Goal: Task Accomplishment & Management: Use online tool/utility

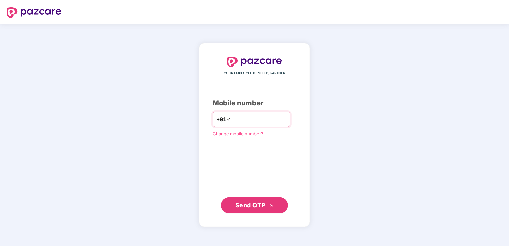
type input "**********"
click at [264, 205] on span "Send OTP" at bounding box center [250, 204] width 30 height 7
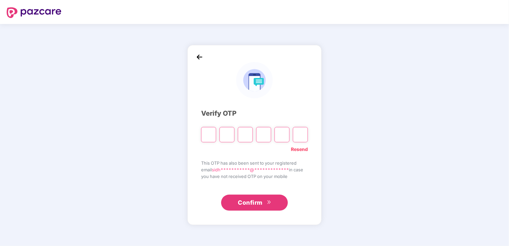
type input "*"
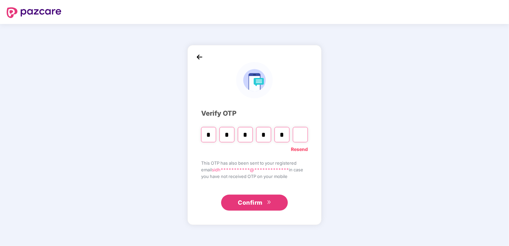
type input "*"
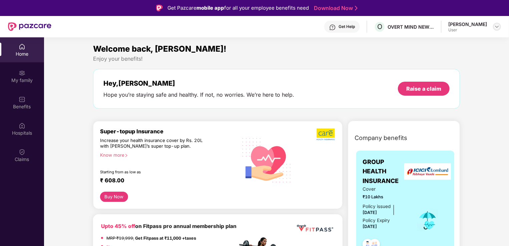
click at [495, 26] on img at bounding box center [496, 26] width 5 height 5
click at [338, 62] on div "Welcome back, [PERSON_NAME]! Enjoy your benefits! Hey, [PERSON_NAME] Hope you’r…" at bounding box center [276, 79] width 372 height 73
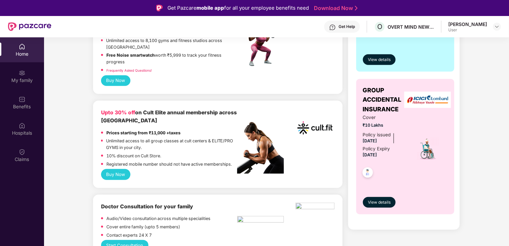
scroll to position [215, 0]
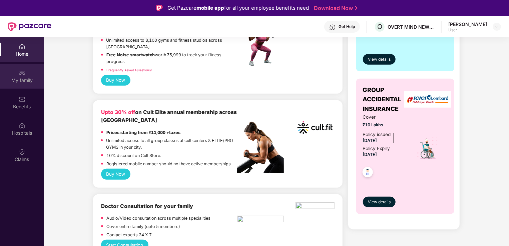
click at [13, 77] on div "My family" at bounding box center [22, 80] width 44 height 7
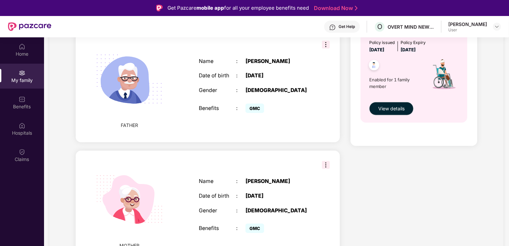
scroll to position [37, 0]
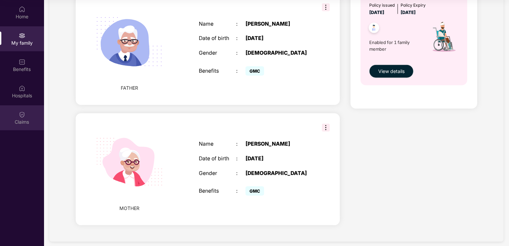
click at [17, 116] on div "Claims" at bounding box center [22, 117] width 44 height 25
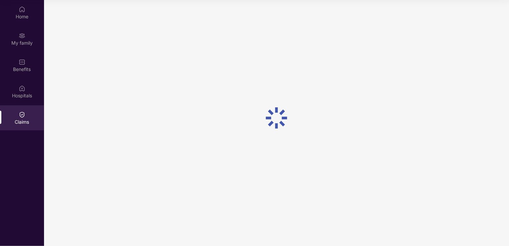
scroll to position [0, 0]
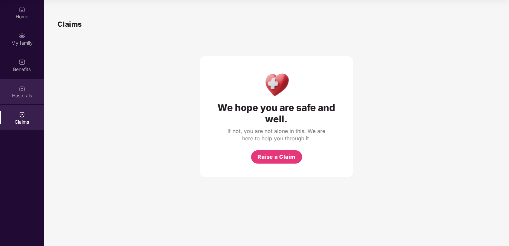
click at [20, 89] on img at bounding box center [22, 88] width 7 height 7
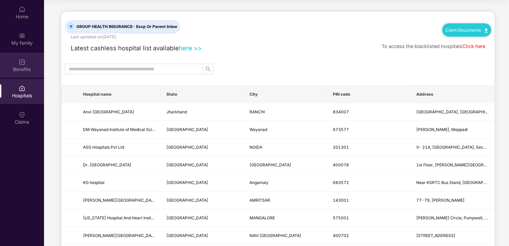
click at [21, 73] on div "Benefits" at bounding box center [22, 65] width 44 height 25
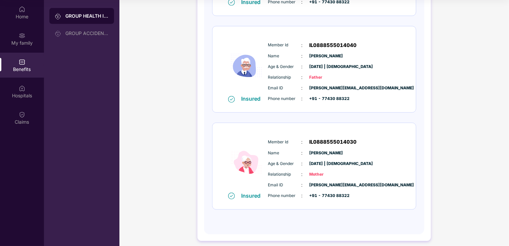
scroll to position [173, 0]
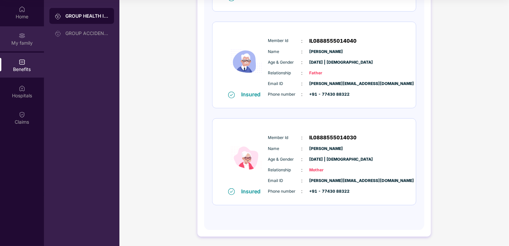
click at [24, 43] on div "My family" at bounding box center [22, 43] width 44 height 7
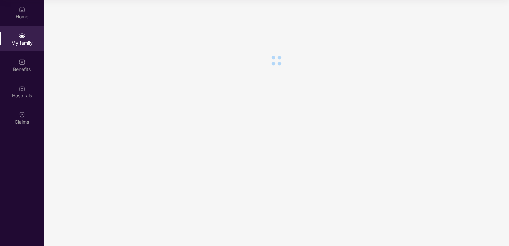
scroll to position [0, 0]
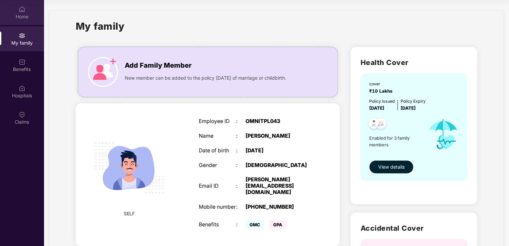
click at [23, 17] on div "Home" at bounding box center [22, 16] width 44 height 7
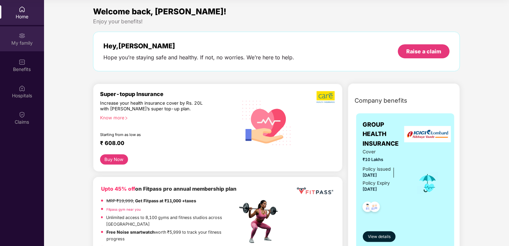
click at [20, 45] on div "My family" at bounding box center [22, 43] width 44 height 7
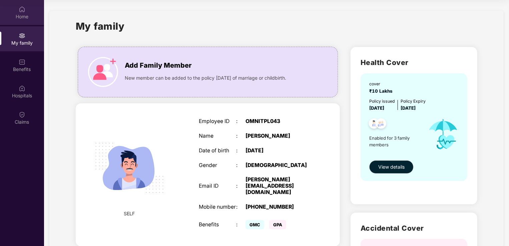
click at [21, 17] on div "Home" at bounding box center [22, 16] width 44 height 7
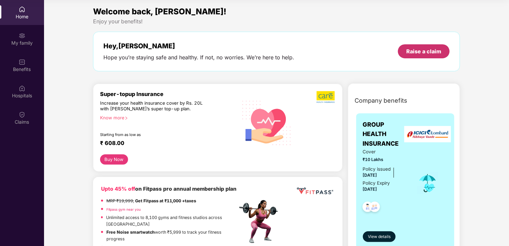
click at [433, 53] on div "Raise a claim" at bounding box center [423, 51] width 35 height 7
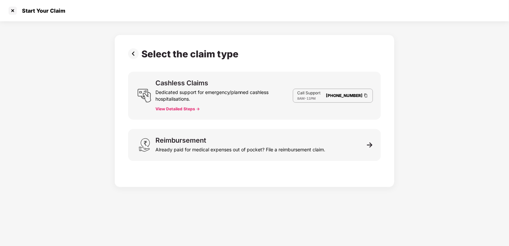
scroll to position [16, 0]
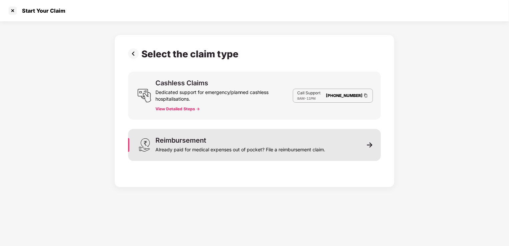
click at [370, 145] on img at bounding box center [370, 145] width 6 height 6
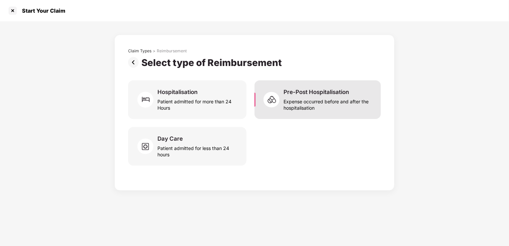
click at [293, 104] on div "Expense occurred before and after the hospitalisation" at bounding box center [328, 103] width 89 height 15
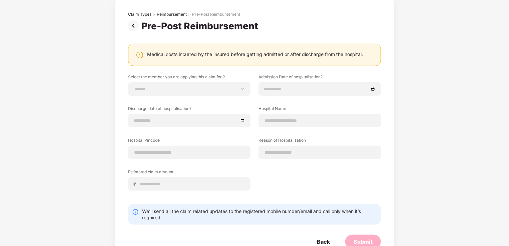
scroll to position [0, 0]
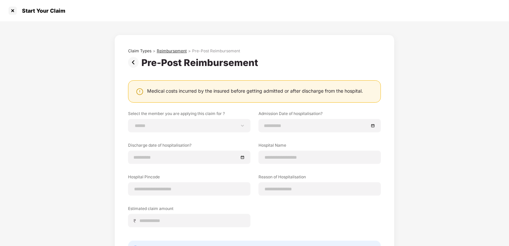
click at [167, 52] on div "Reimbursement" at bounding box center [172, 50] width 30 height 5
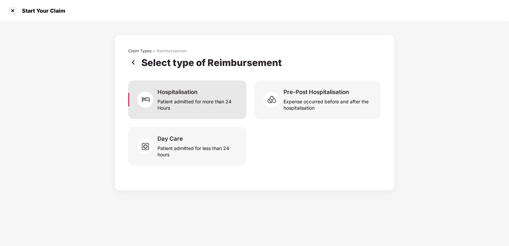
click at [179, 98] on div "Patient admitted for more than 24 Hours" at bounding box center [197, 103] width 81 height 15
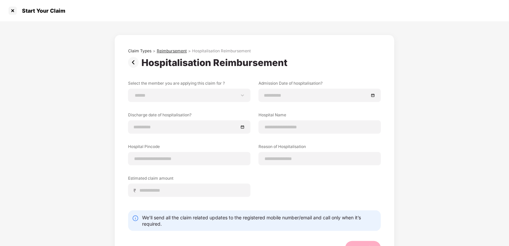
click at [175, 52] on div "Reimbursement" at bounding box center [172, 50] width 30 height 5
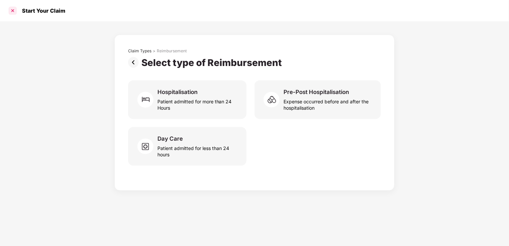
click at [12, 12] on div at bounding box center [12, 10] width 11 height 11
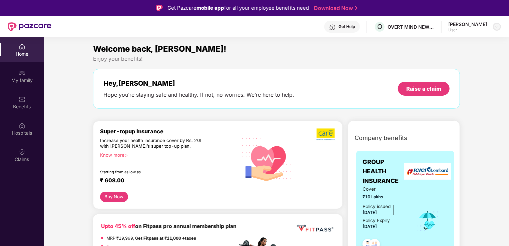
click at [495, 28] on img at bounding box center [496, 26] width 5 height 5
click at [436, 47] on div "Logout" at bounding box center [465, 42] width 87 height 13
